Goal: Navigation & Orientation: Find specific page/section

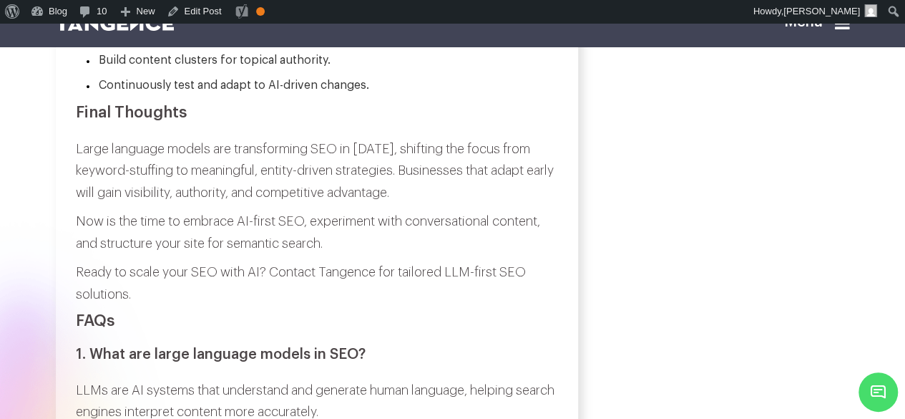
scroll to position [5839, 0]
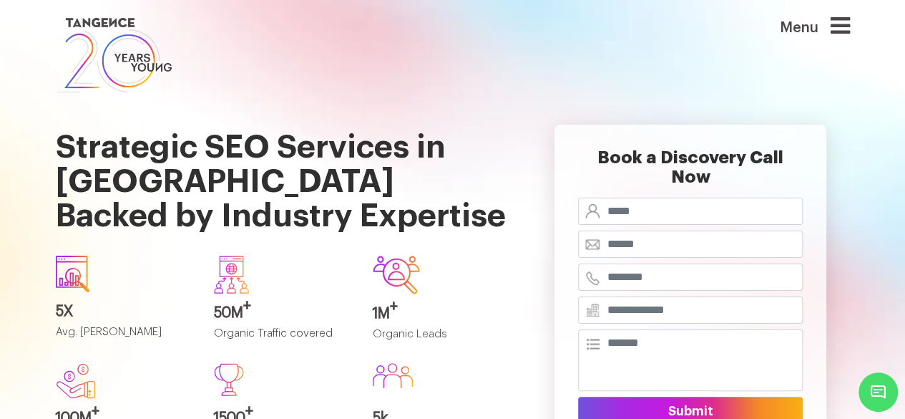
click at [856, 23] on div "Menu" at bounding box center [793, 55] width 136 height 82
click at [850, 23] on icon at bounding box center [840, 25] width 19 height 23
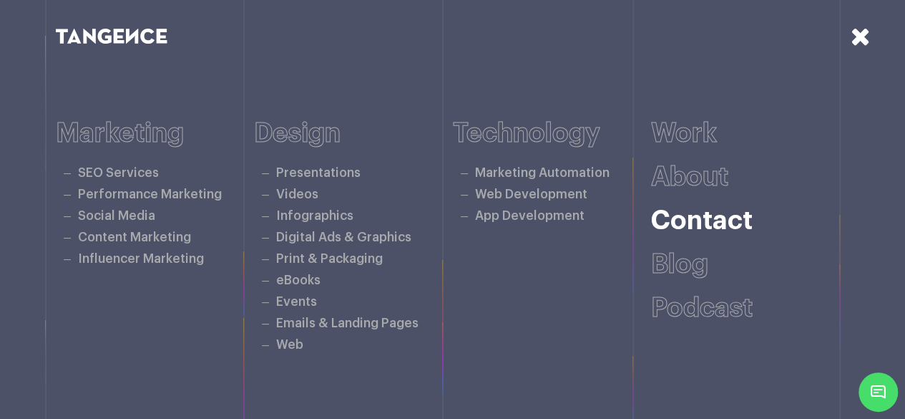
click at [689, 217] on link "Contact" at bounding box center [702, 221] width 102 height 26
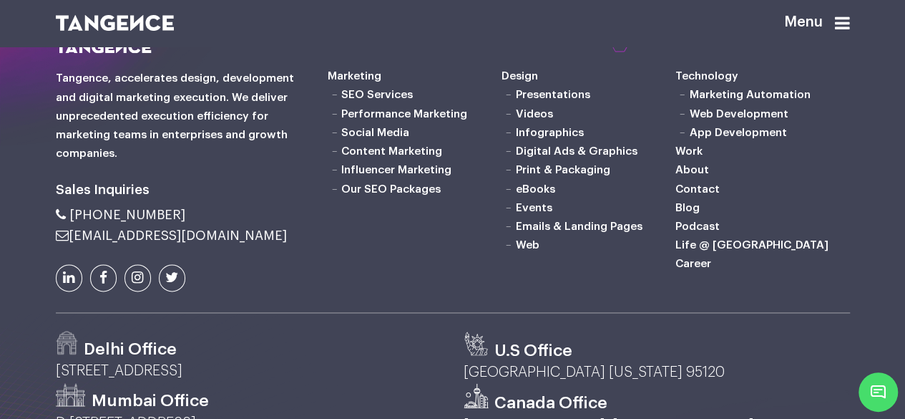
scroll to position [933, 0]
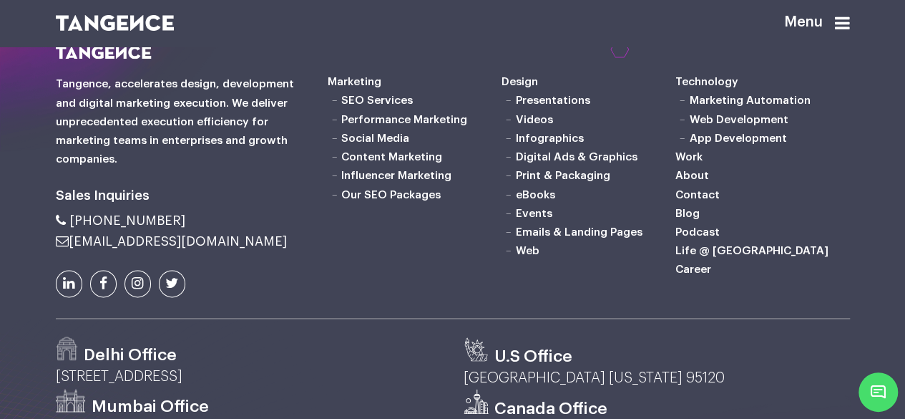
click at [366, 106] on link "SEO Services" at bounding box center [377, 99] width 72 height 11
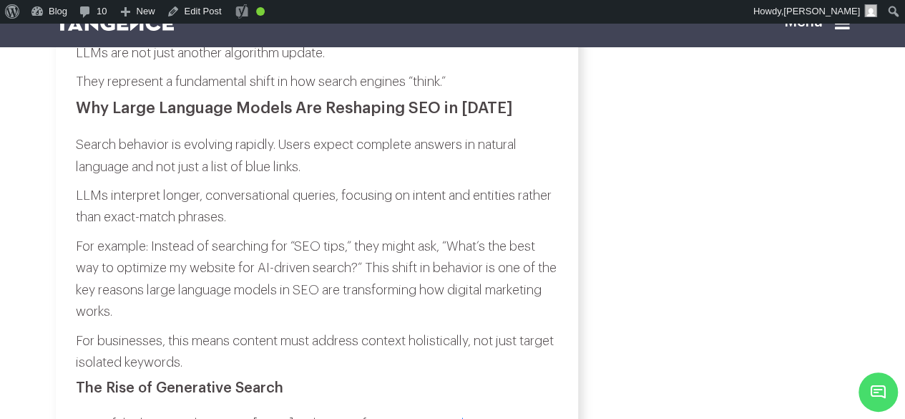
scroll to position [2080, 0]
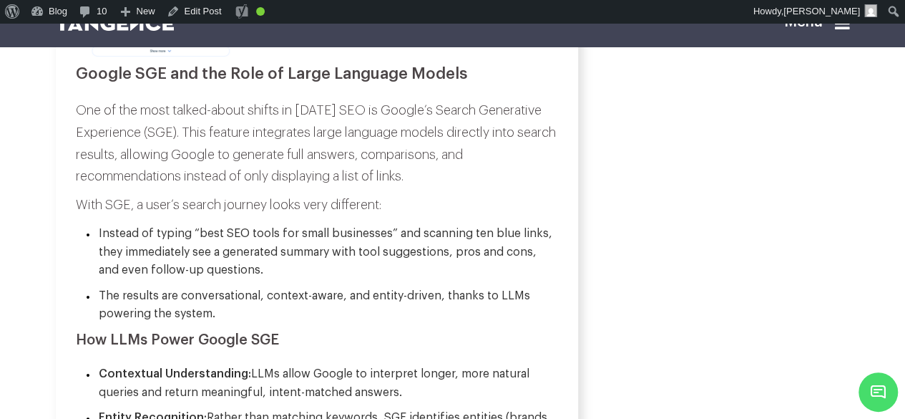
scroll to position [2710, 0]
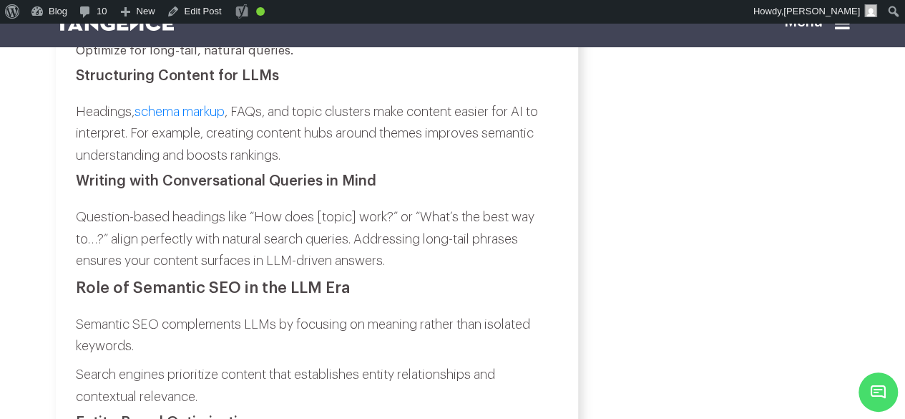
scroll to position [4162, 0]
